Goal: Task Accomplishment & Management: Use online tool/utility

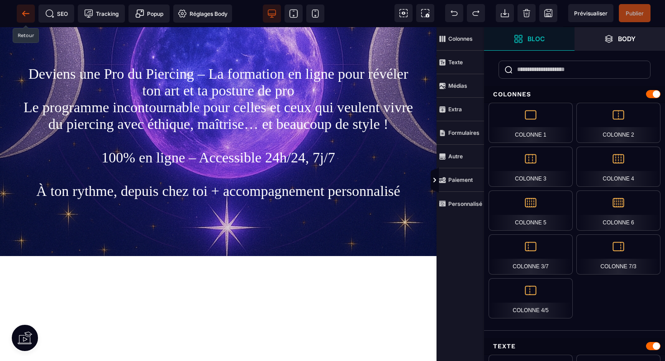
click at [24, 15] on icon at bounding box center [25, 13] width 9 height 9
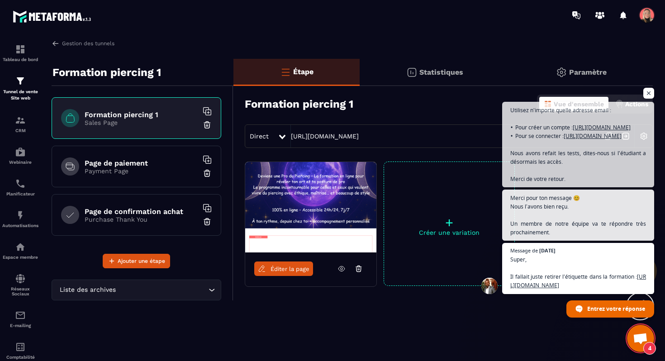
click at [492, 345] on div "Étape Statistiques Paramètre Formation piercing 1 Vue d'ensemble Actions Direct…" at bounding box center [444, 204] width 420 height 291
click at [649, 88] on span "Ouvrir le chat" at bounding box center [649, 93] width 11 height 11
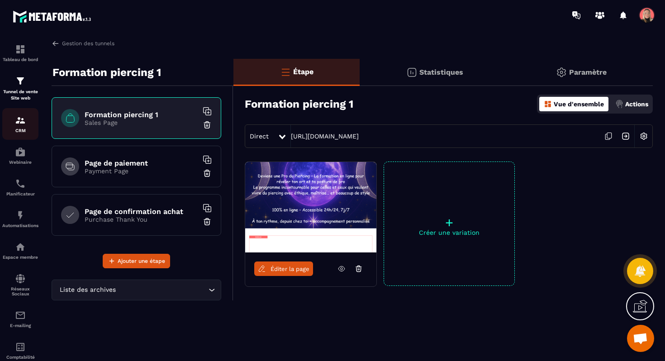
click at [20, 120] on img at bounding box center [20, 120] width 11 height 11
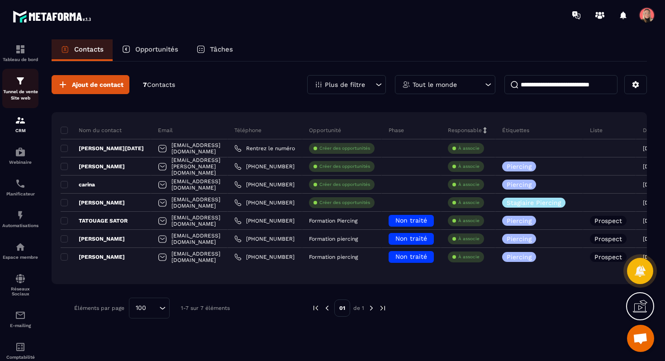
click at [8, 90] on p "Tunnel de vente Site web" at bounding box center [20, 95] width 36 height 13
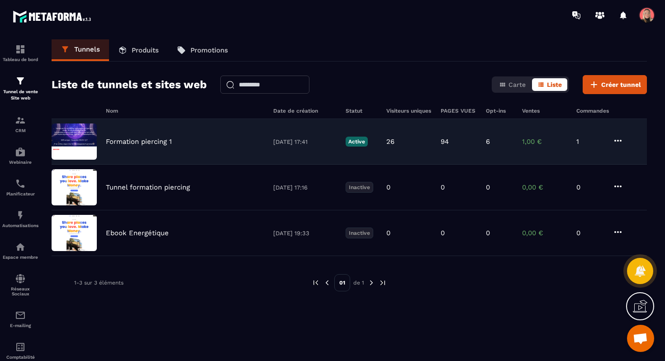
click at [140, 137] on div "Formation piercing 1 30/07/2025 17:41 Active 26 94 6 1,00 € 1" at bounding box center [350, 142] width 596 height 46
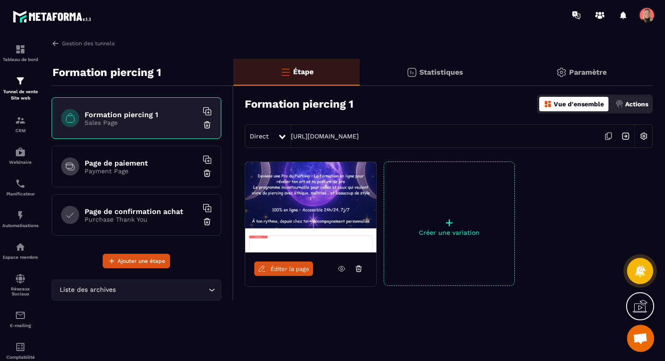
click at [278, 272] on link "Éditer la page" at bounding box center [283, 269] width 59 height 14
